Goal: Task Accomplishment & Management: Complete application form

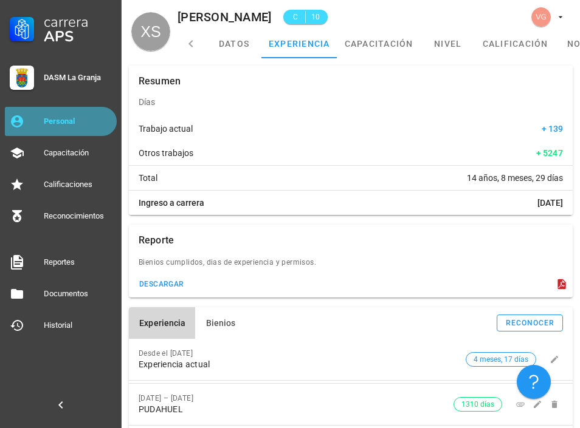
click at [87, 122] on div "Personal" at bounding box center [78, 122] width 68 height 10
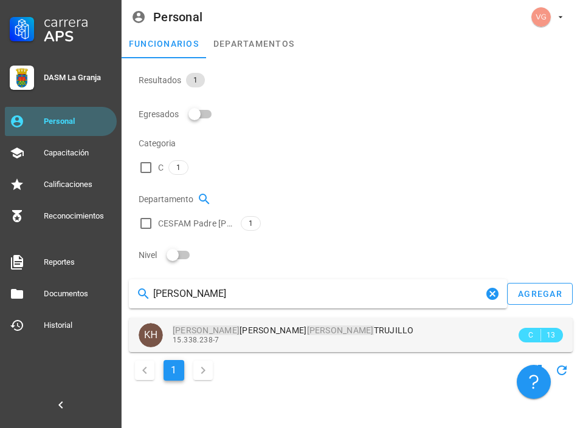
type input "[PERSON_NAME]"
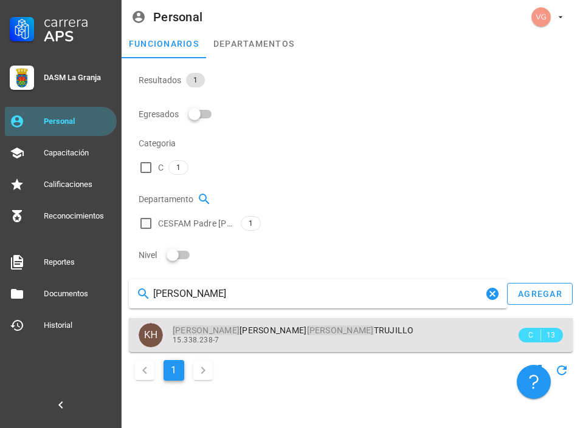
click at [255, 318] on div "[PERSON_NAME] 15.338.238-7" at bounding box center [344, 334] width 343 height 33
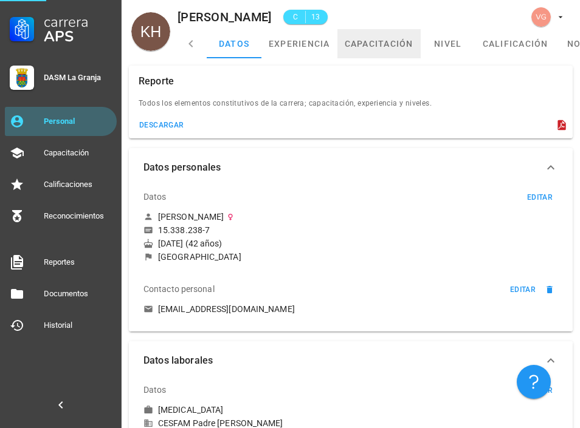
click at [347, 48] on link "capacitación" at bounding box center [378, 43] width 83 height 29
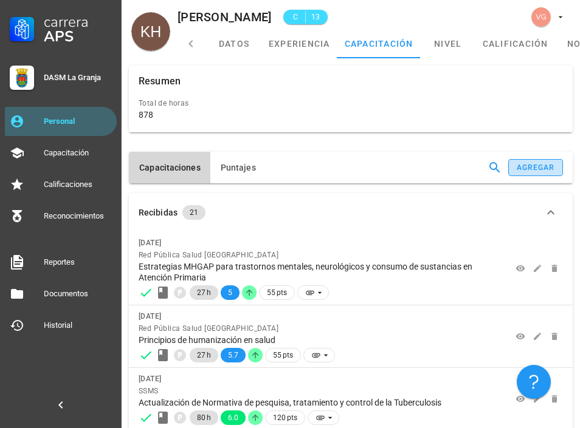
click at [516, 163] on div "agregar" at bounding box center [535, 167] width 39 height 9
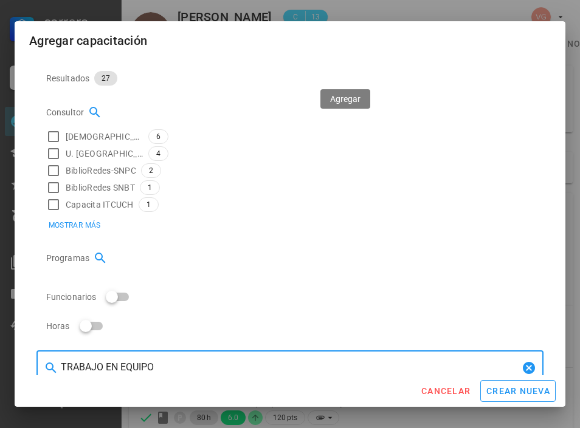
type input "TRABAJO EN EQUIPO"
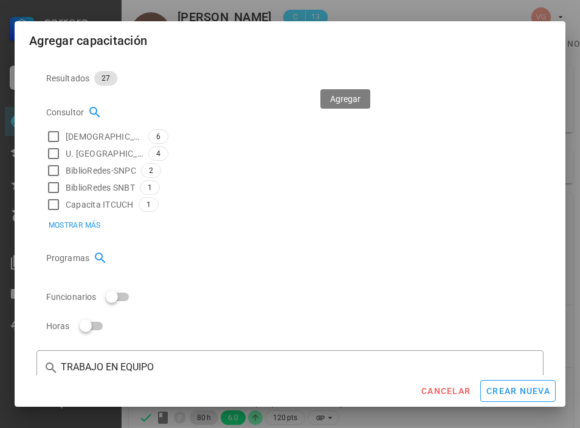
click at [519, 405] on icon "button" at bounding box center [524, 410] width 10 height 10
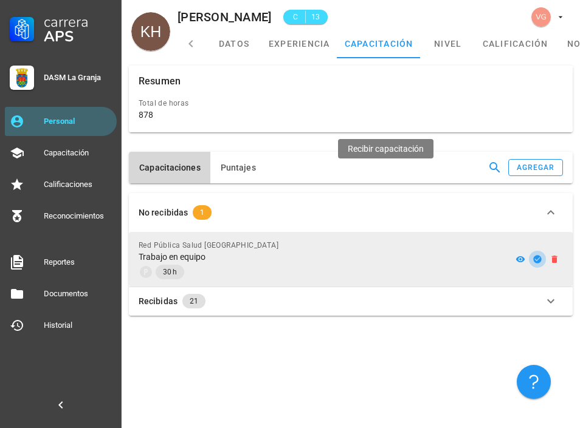
click at [533, 255] on icon "button" at bounding box center [537, 259] width 8 height 8
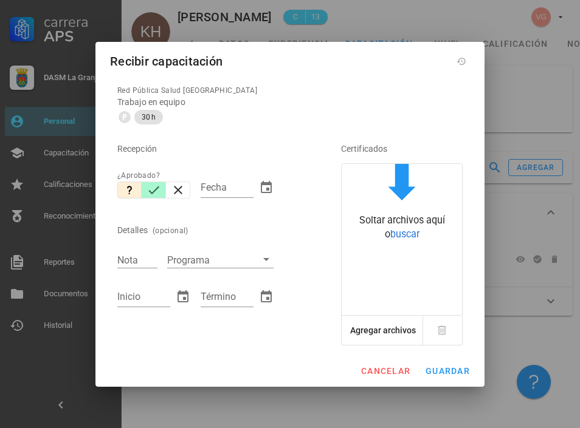
click at [160, 192] on icon "button" at bounding box center [153, 190] width 15 height 15
type input "[DATE]"
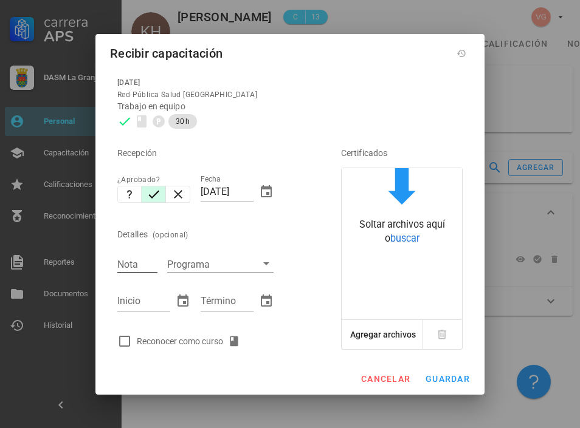
click at [135, 264] on input "Nota" at bounding box center [137, 264] width 40 height 16
type input "5.9"
type input "[DATE]"
drag, startPoint x: 226, startPoint y: 194, endPoint x: 197, endPoint y: 191, distance: 28.7
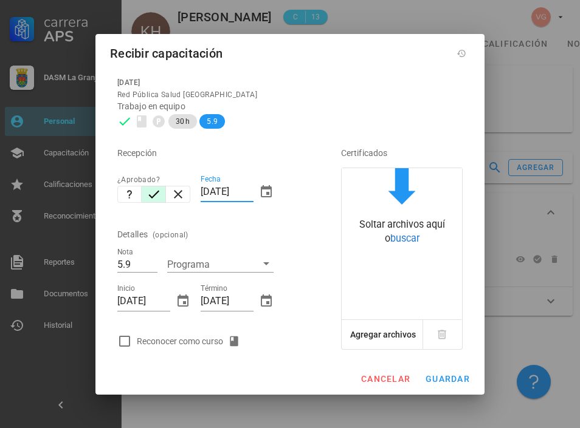
click at [197, 191] on div "Fecha [DATE]" at bounding box center [237, 194] width 83 height 52
type input "[DATE]"
click at [122, 338] on div at bounding box center [124, 341] width 21 height 21
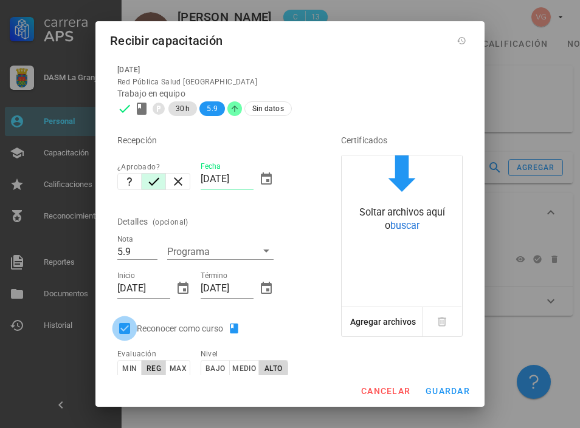
checkbox input "true"
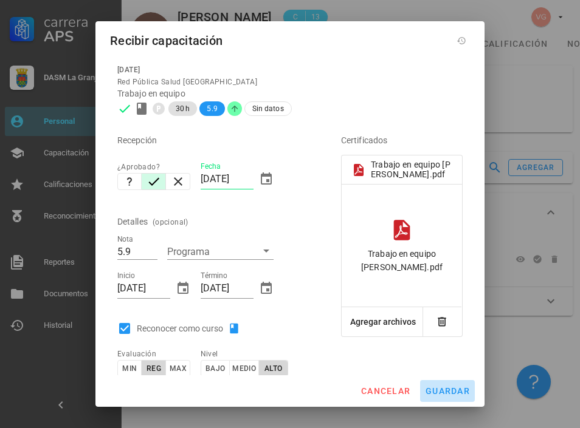
click at [443, 392] on span "guardar" at bounding box center [447, 391] width 45 height 10
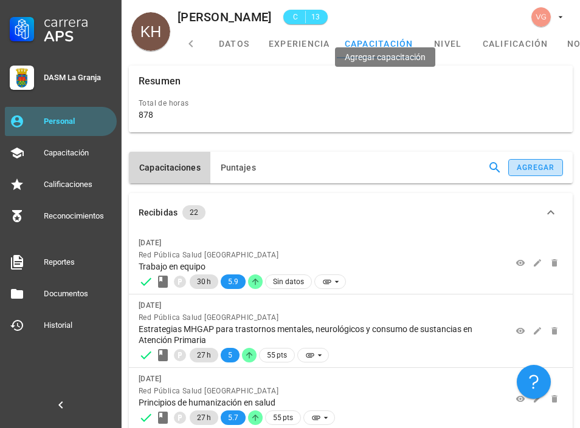
click at [516, 163] on div "agregar" at bounding box center [535, 167] width 39 height 9
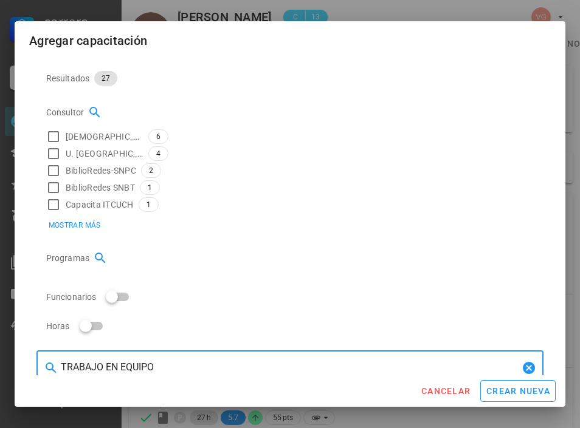
drag, startPoint x: 182, startPoint y: 83, endPoint x: 26, endPoint y: 83, distance: 155.5
click at [26, 83] on div "​ TRABAJO EN EQUIPO Red Pública Salud Sur Oriente Trabajo en equipo 30 h 5 / 5 …" at bounding box center [290, 215] width 550 height 319
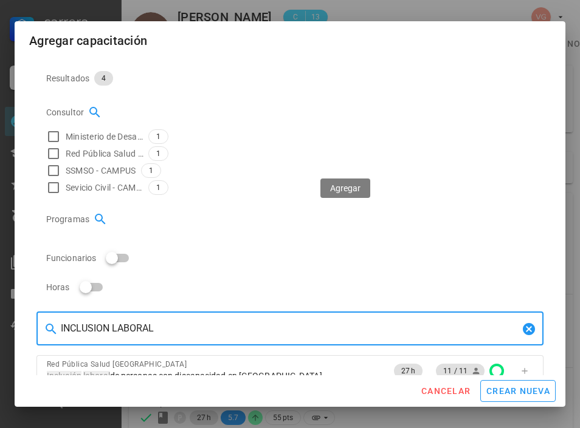
type input "INCLUSION LABORAL"
click at [521, 428] on icon "button" at bounding box center [523, 433] width 5 height 5
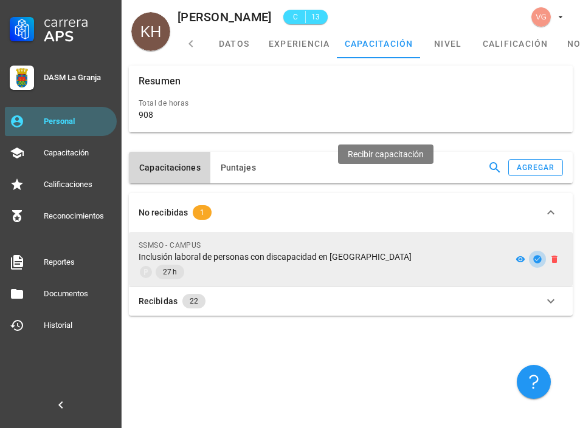
click at [533, 255] on icon "button" at bounding box center [537, 259] width 8 height 8
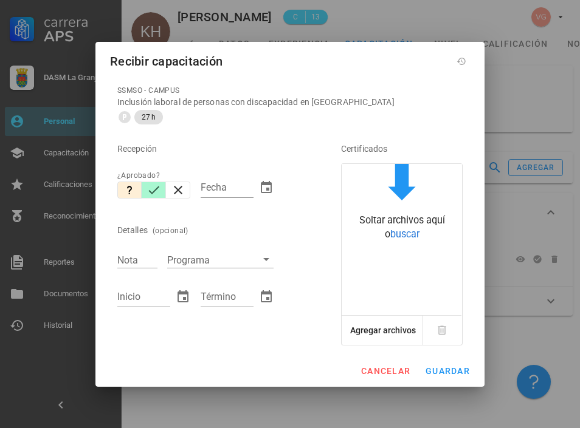
click at [144, 190] on button "button" at bounding box center [154, 190] width 24 height 17
type input "[DATE]"
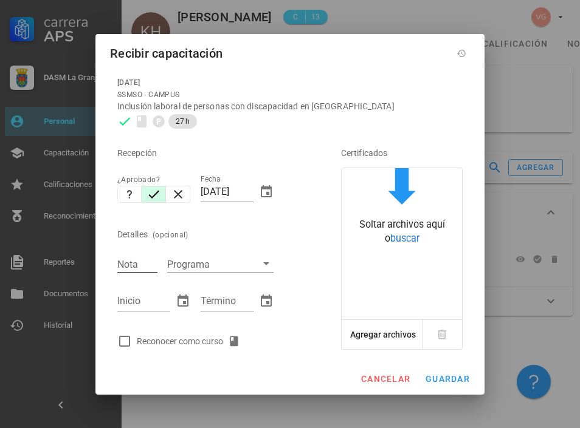
click at [136, 264] on input "Nota" at bounding box center [137, 264] width 40 height 16
type input "6.5"
type input "[DATE]"
click at [126, 344] on div at bounding box center [124, 341] width 21 height 21
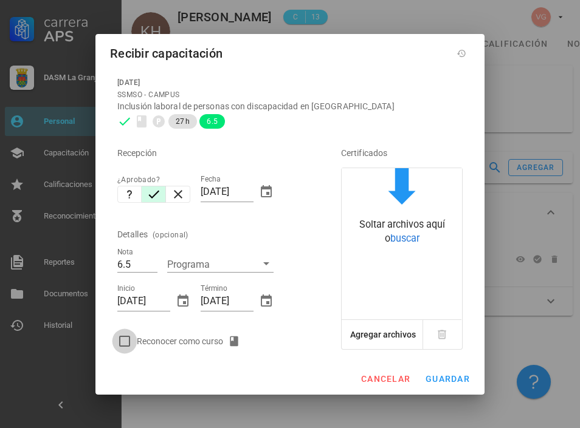
checkbox input "true"
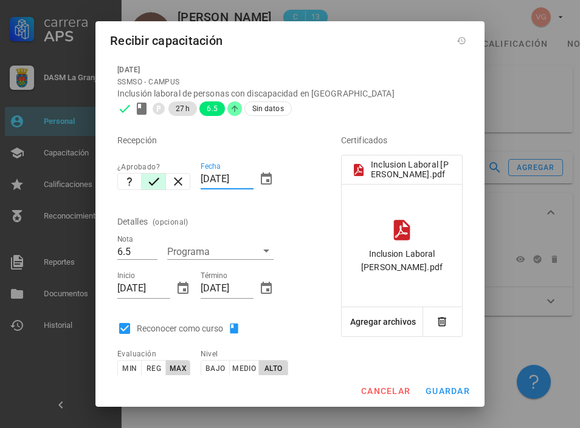
drag, startPoint x: 222, startPoint y: 177, endPoint x: 191, endPoint y: 173, distance: 31.4
click at [196, 174] on div "Fecha [DATE]" at bounding box center [237, 181] width 83 height 52
type input "[DATE]"
click at [312, 242] on div "Certificados Inclusion Laboral [PERSON_NAME].pdf Soltar archivos aquí o buscar …" at bounding box center [390, 257] width 156 height 272
click at [456, 392] on span "guardar" at bounding box center [447, 391] width 45 height 10
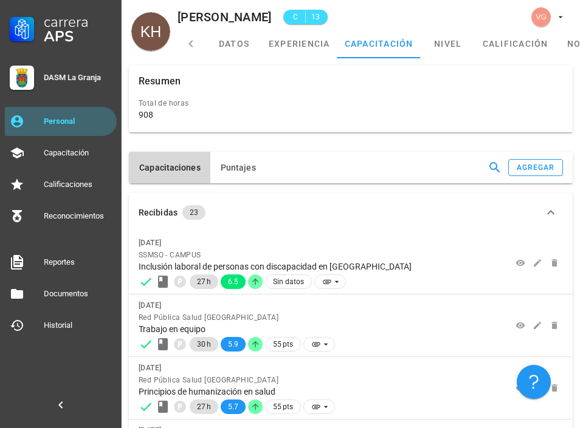
click at [488, 147] on div "Resumen Total de horas 908" at bounding box center [350, 104] width 453 height 86
click at [223, 163] on span "Puntajes" at bounding box center [238, 168] width 36 height 10
